Goal: Navigation & Orientation: Find specific page/section

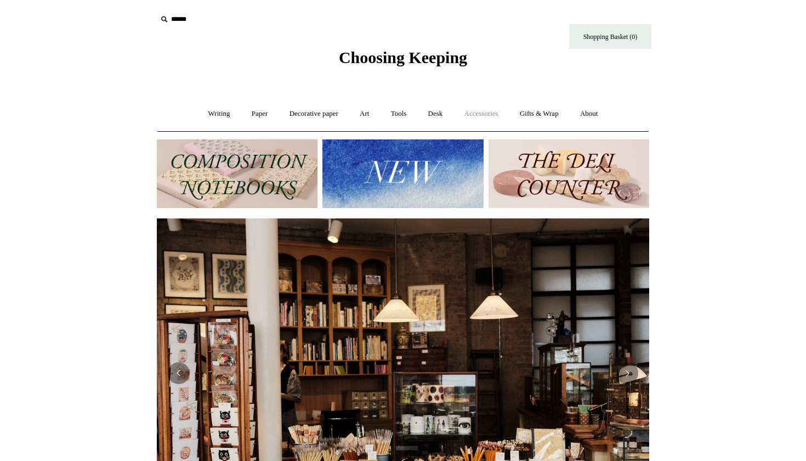
click at [474, 112] on link "Accessories +" at bounding box center [482, 113] width 54 height 29
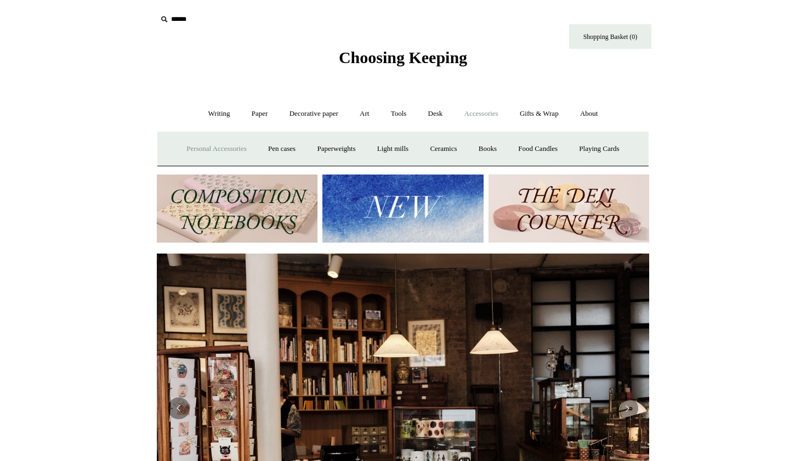
click at [232, 147] on link "Personal Accessories +" at bounding box center [216, 148] width 79 height 29
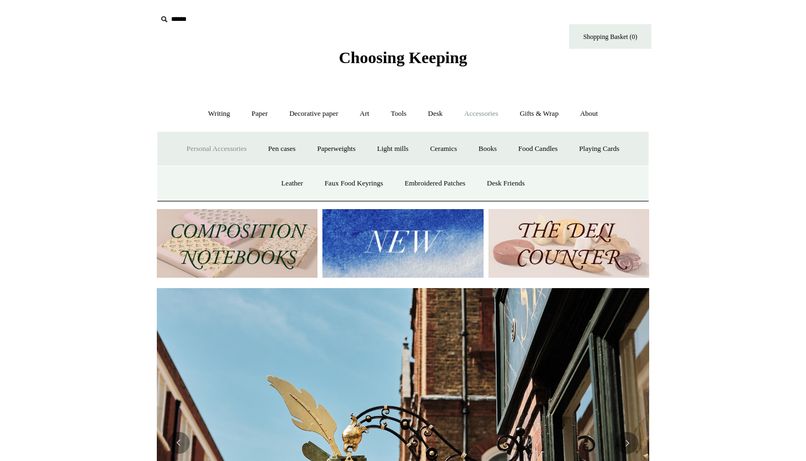
scroll to position [0, 492]
click at [323, 155] on link "Paperweights +" at bounding box center [336, 148] width 58 height 29
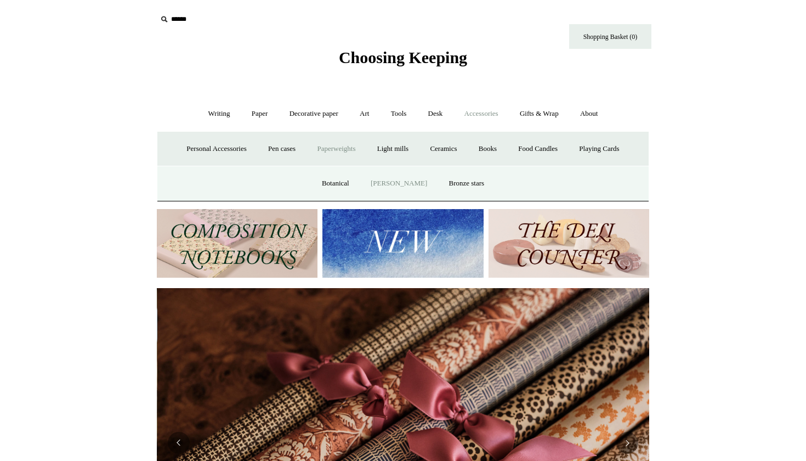
scroll to position [0, 985]
click at [336, 152] on link "Paperweights -" at bounding box center [336, 148] width 58 height 29
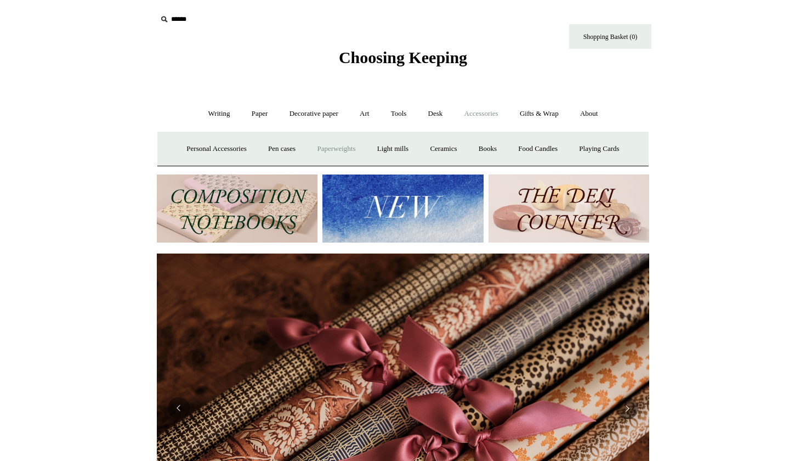
click at [335, 149] on link "Paperweights +" at bounding box center [336, 148] width 58 height 29
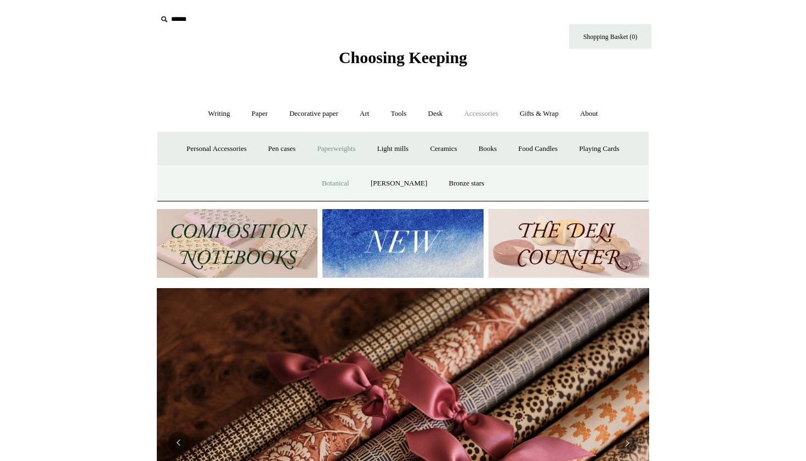
click at [340, 178] on link "Botanical" at bounding box center [335, 183] width 47 height 29
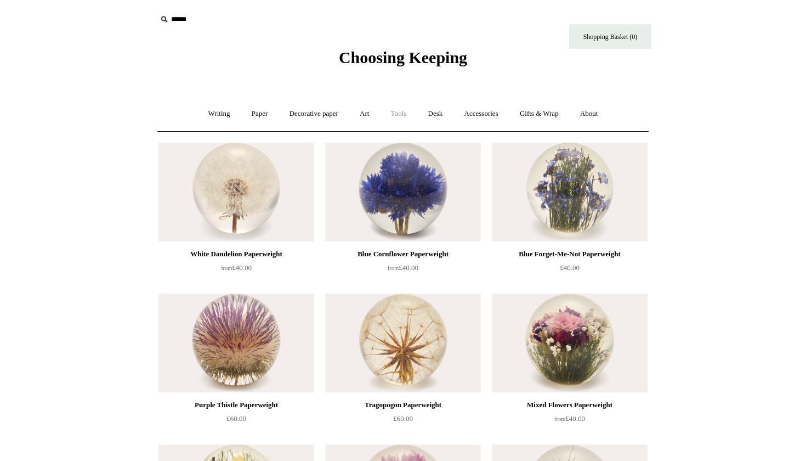
click at [400, 113] on link "Tools +" at bounding box center [399, 113] width 36 height 29
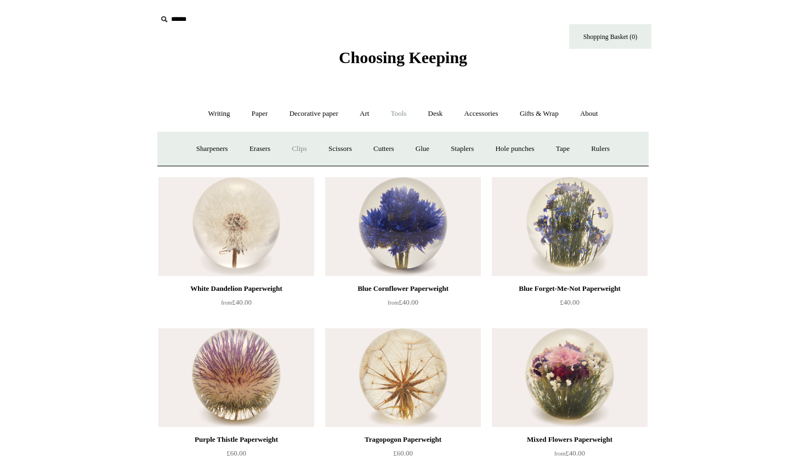
click at [290, 151] on link "Clips +" at bounding box center [299, 148] width 35 height 29
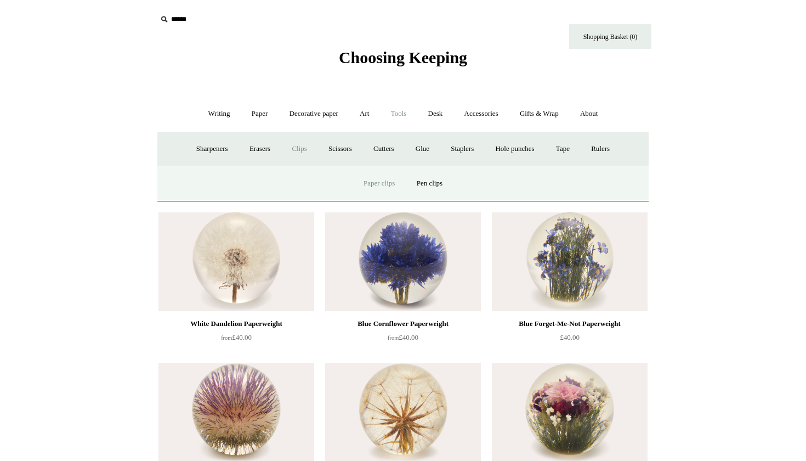
click at [399, 186] on link "Paper clips" at bounding box center [379, 183] width 51 height 29
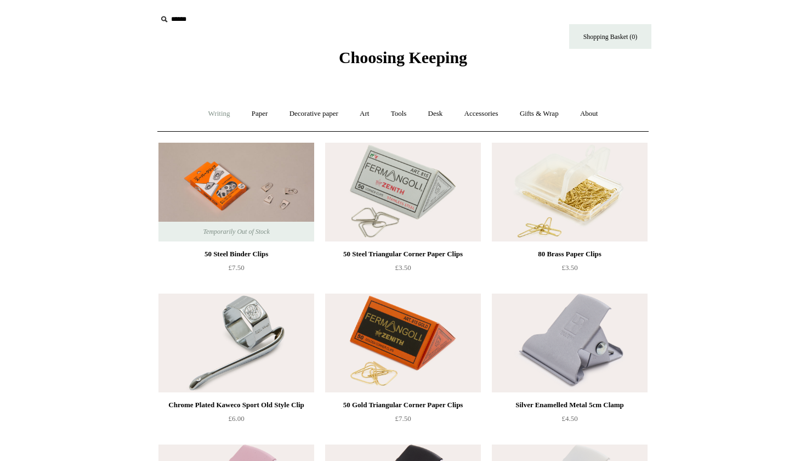
click at [214, 112] on link "Writing +" at bounding box center [219, 113] width 42 height 29
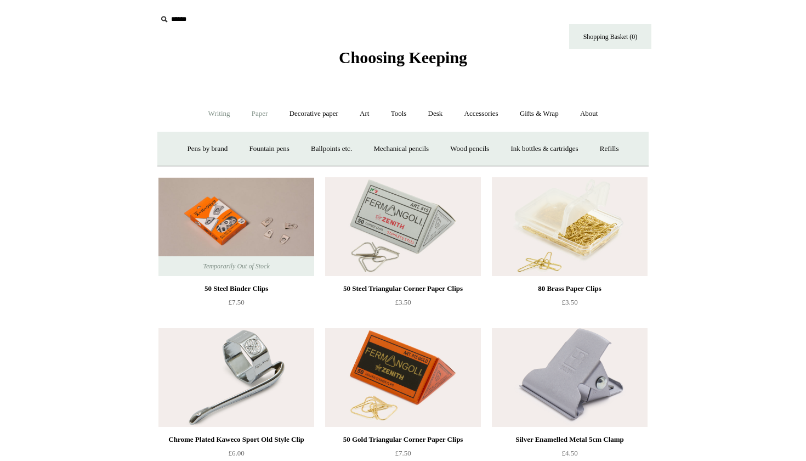
click at [259, 118] on link "Paper +" at bounding box center [260, 113] width 36 height 29
click at [392, 146] on link "Sketchbooks +" at bounding box center [387, 148] width 56 height 29
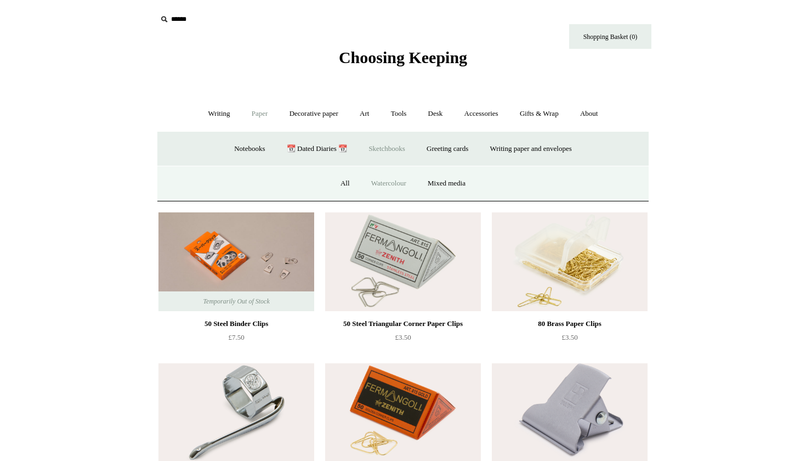
click at [384, 189] on link "Watercolour" at bounding box center [388, 183] width 55 height 29
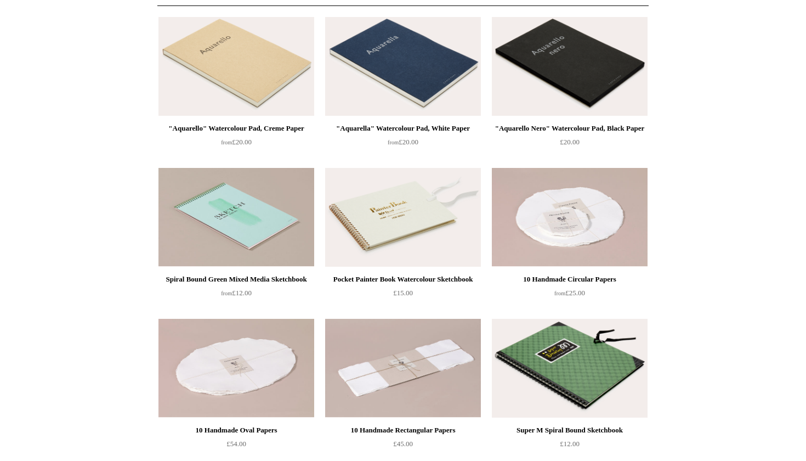
scroll to position [185, 0]
